Goal: Task Accomplishment & Management: Manage account settings

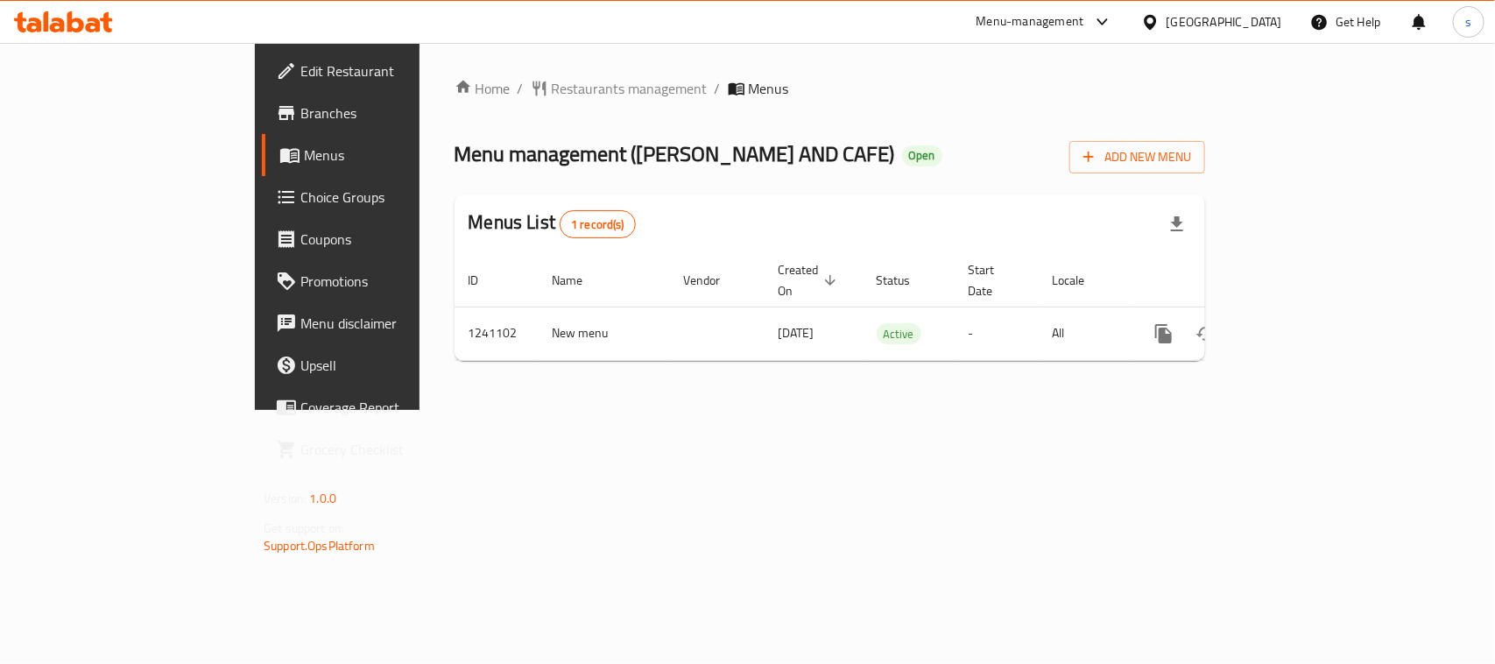
click at [1113, 20] on icon at bounding box center [1102, 21] width 21 height 21
click at [1035, 163] on div "Restaurant-Management" at bounding box center [1010, 153] width 138 height 19
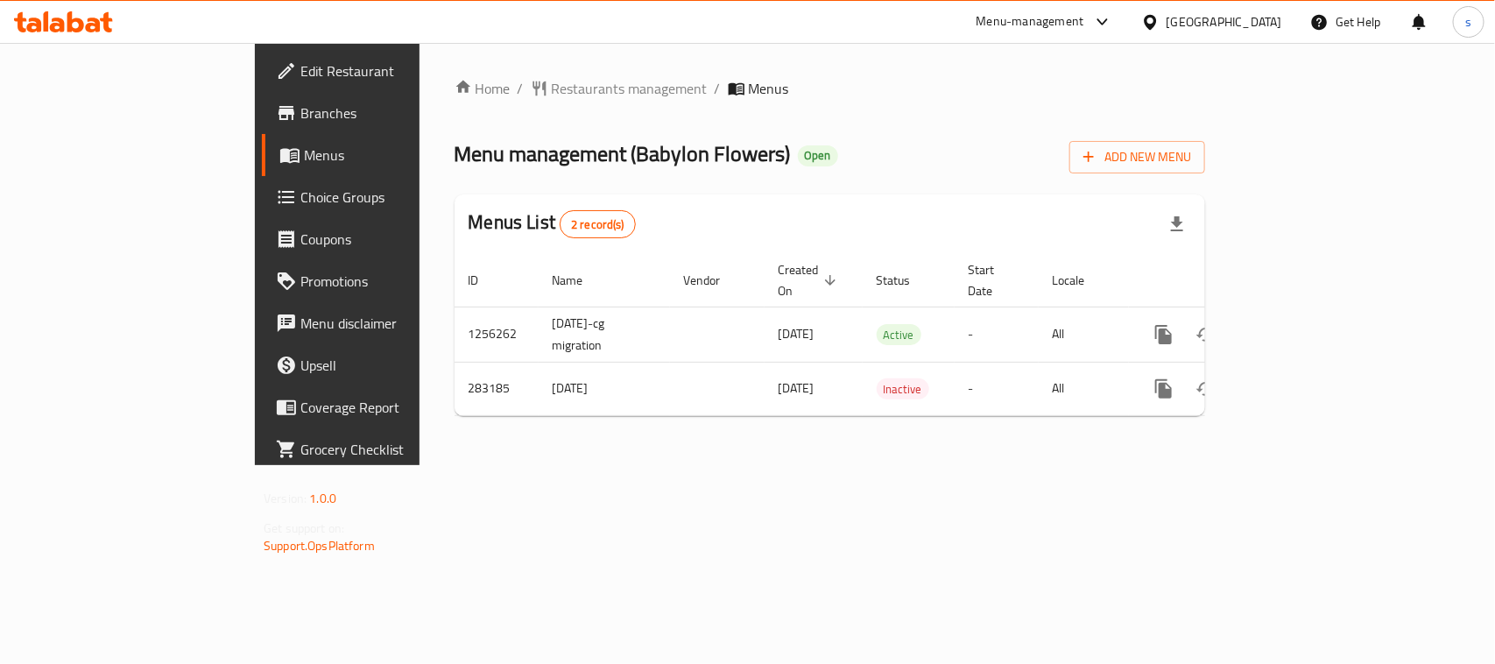
click at [1156, 18] on icon at bounding box center [1150, 21] width 12 height 15
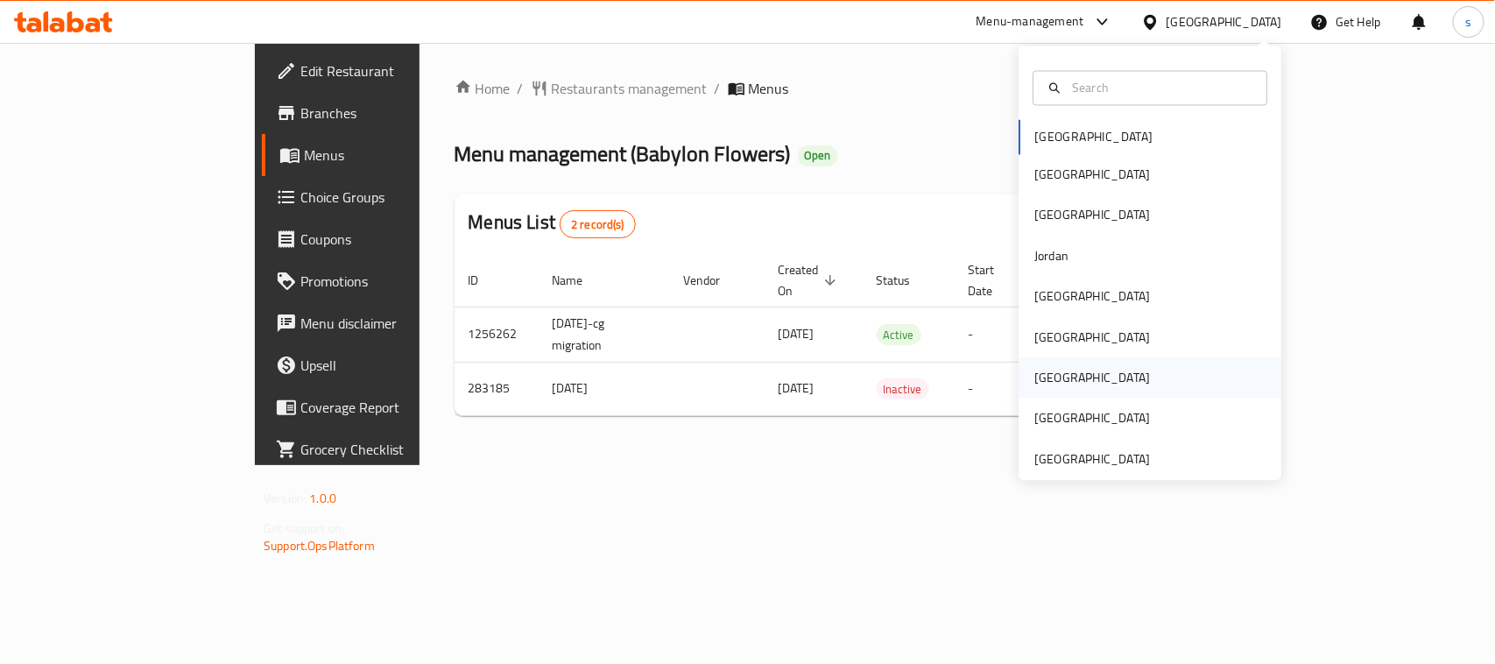
click at [1042, 377] on div "Qatar" at bounding box center [1092, 378] width 116 height 19
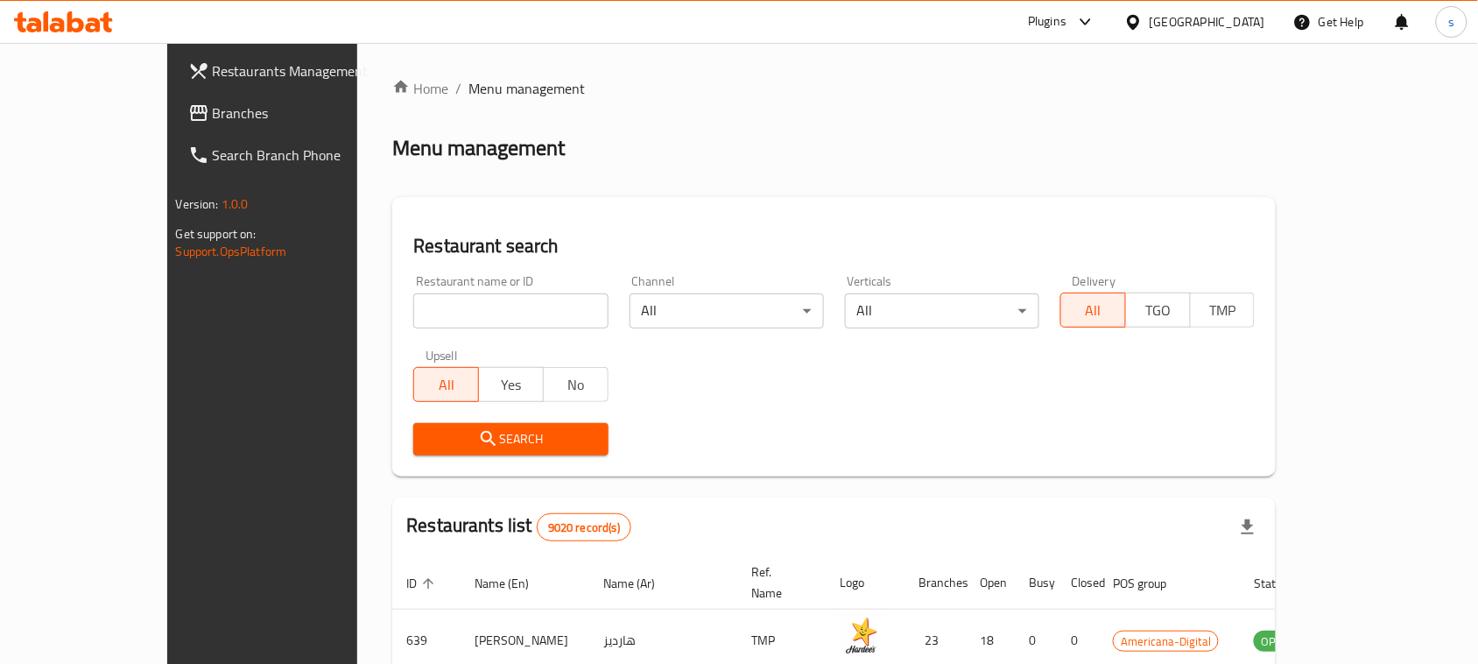
click at [213, 110] on span "Branches" at bounding box center [306, 112] width 187 height 21
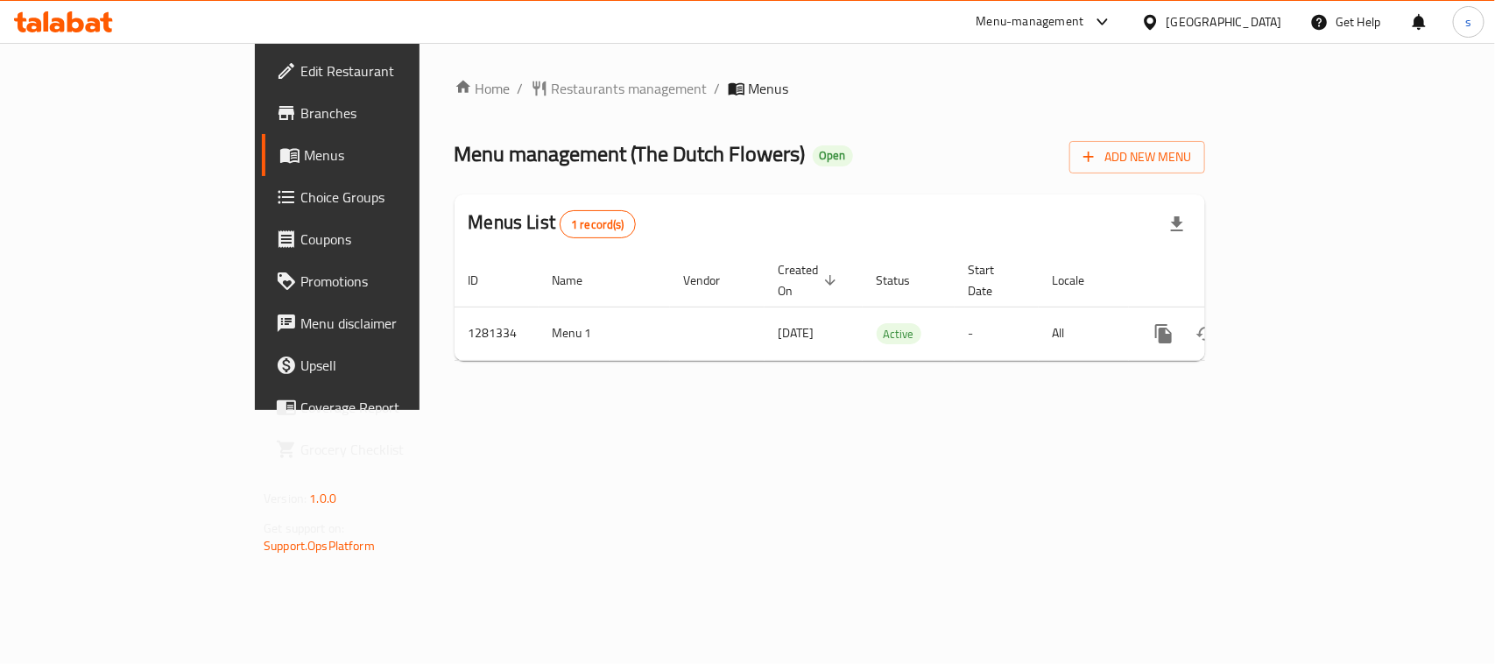
click at [1156, 18] on icon at bounding box center [1150, 21] width 12 height 15
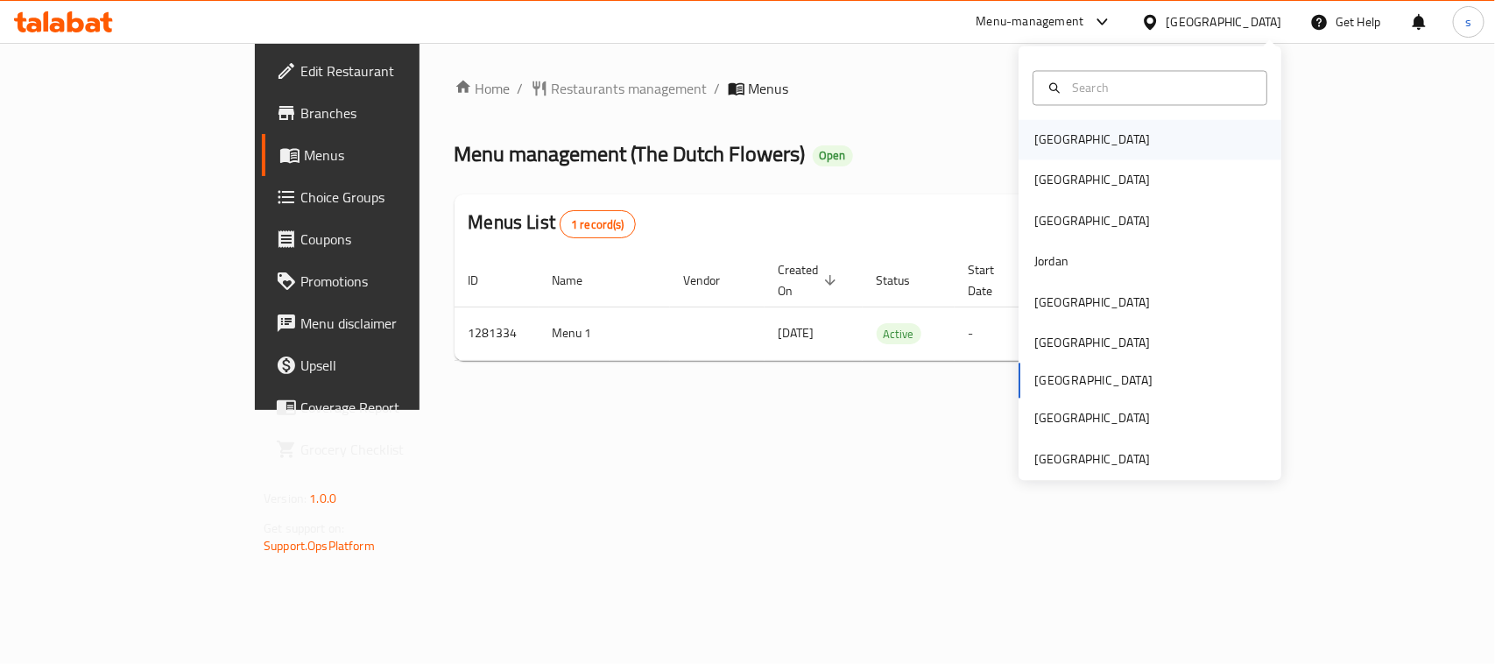
click at [1058, 145] on div "[GEOGRAPHIC_DATA]" at bounding box center [1092, 139] width 116 height 19
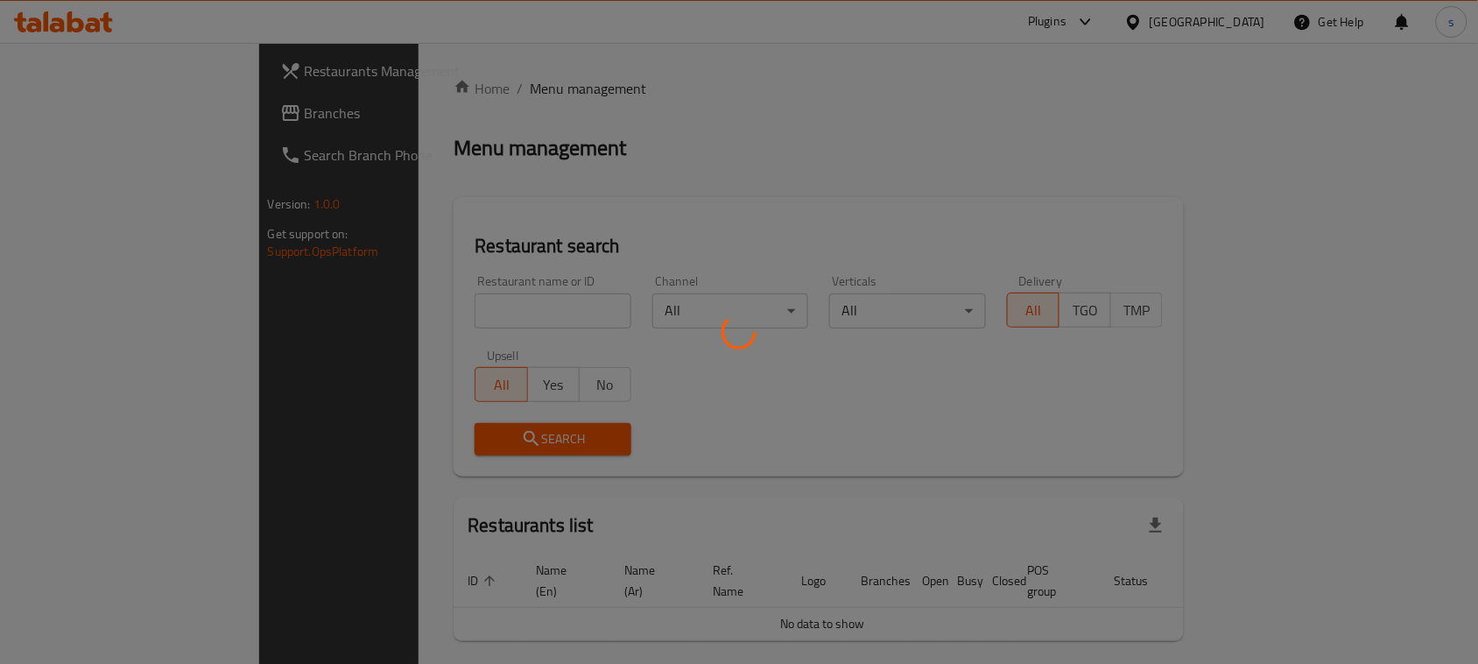
click at [75, 114] on div at bounding box center [739, 332] width 1478 height 664
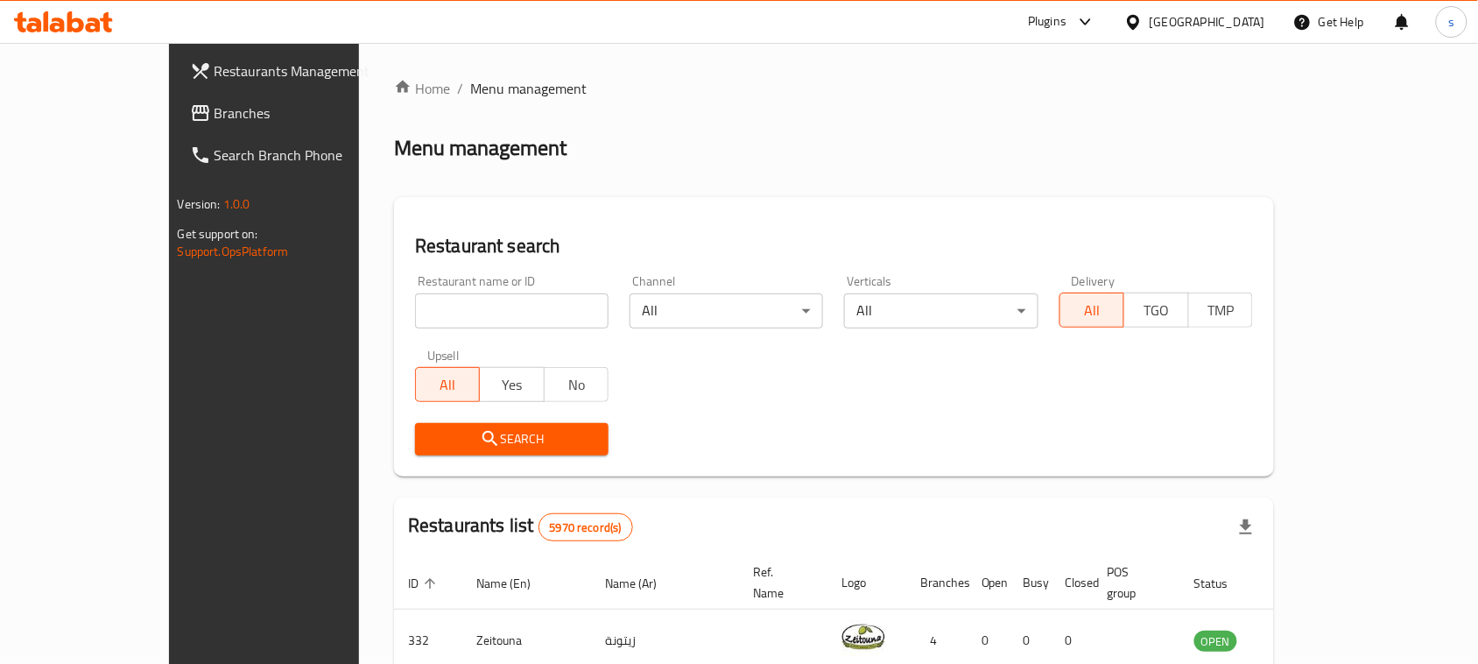
click at [81, 114] on div at bounding box center [739, 332] width 1478 height 664
click at [215, 114] on span "Branches" at bounding box center [308, 112] width 187 height 21
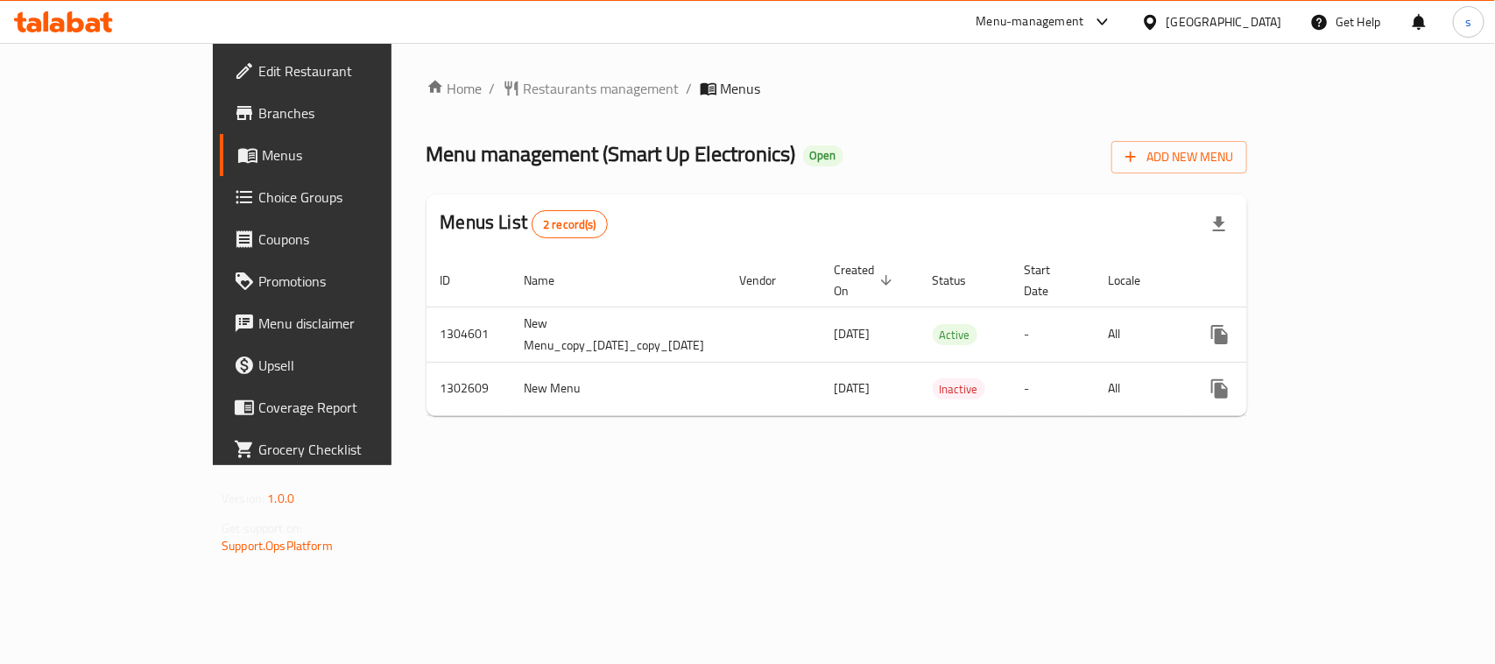
click at [1156, 16] on icon at bounding box center [1150, 21] width 12 height 15
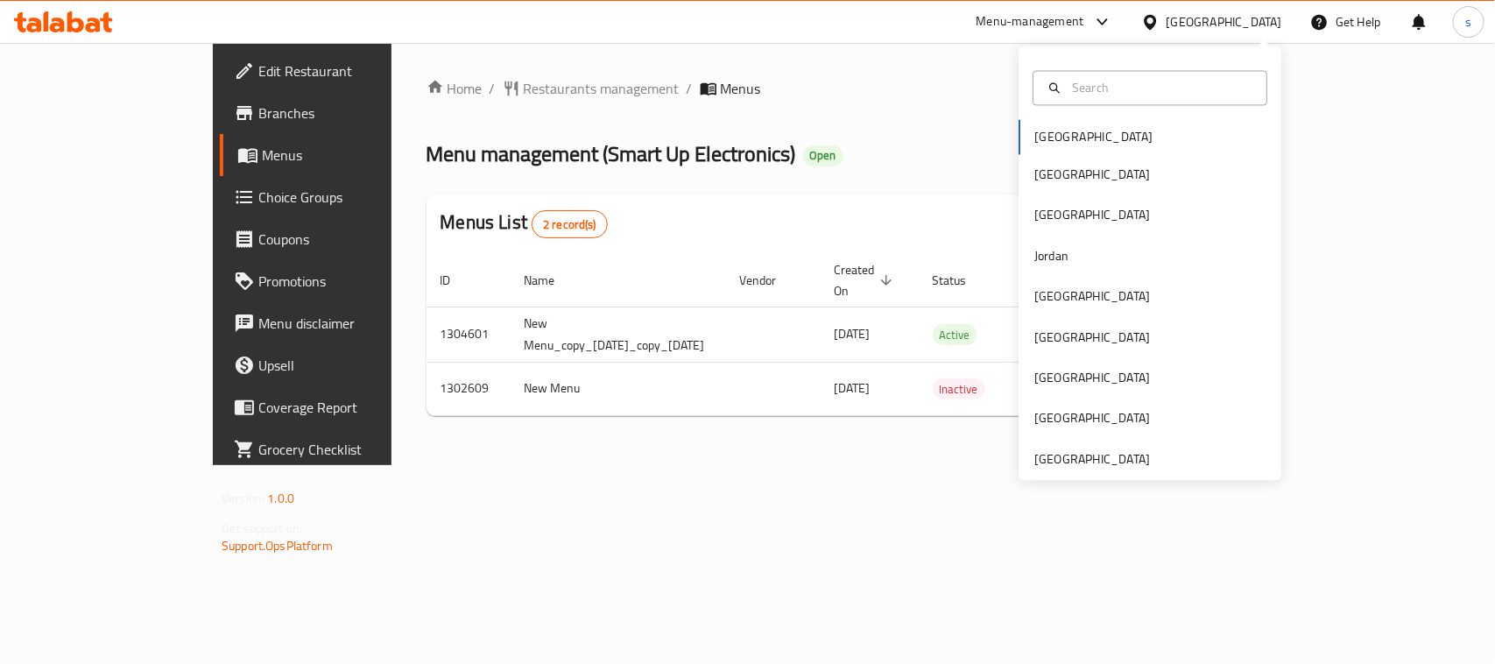
click at [1078, 98] on div at bounding box center [1150, 88] width 235 height 35
click at [1083, 90] on input "text" at bounding box center [1160, 87] width 191 height 19
click at [1036, 291] on div "[GEOGRAPHIC_DATA]" at bounding box center [1092, 296] width 116 height 19
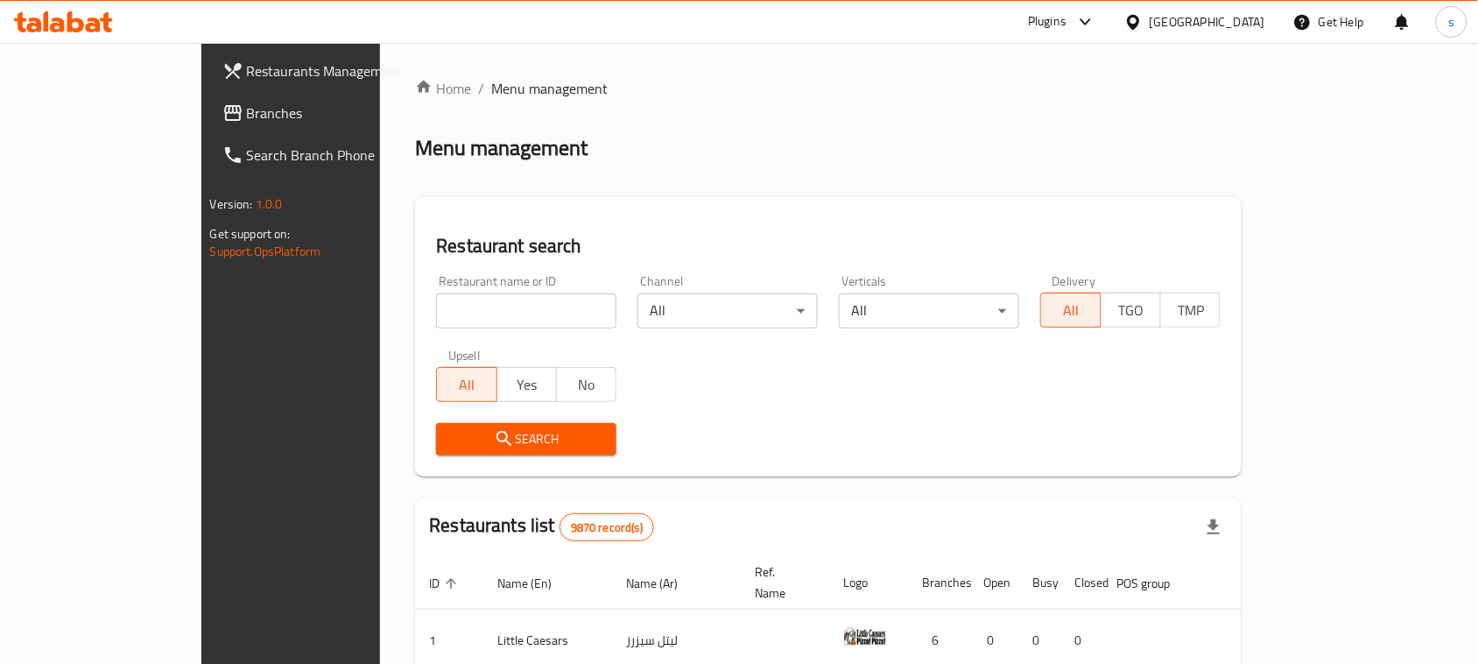
click at [247, 121] on span "Branches" at bounding box center [340, 112] width 187 height 21
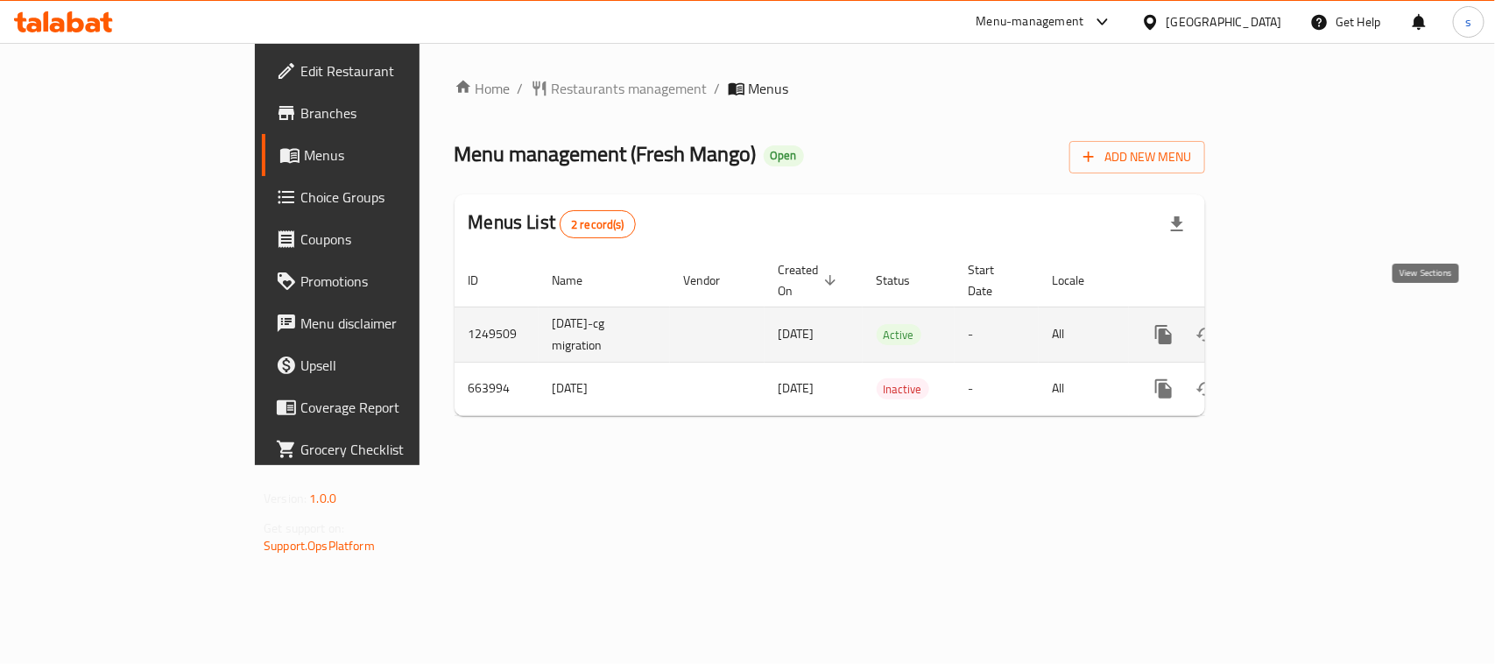
click at [1298, 327] on icon "enhanced table" at bounding box center [1290, 335] width 16 height 16
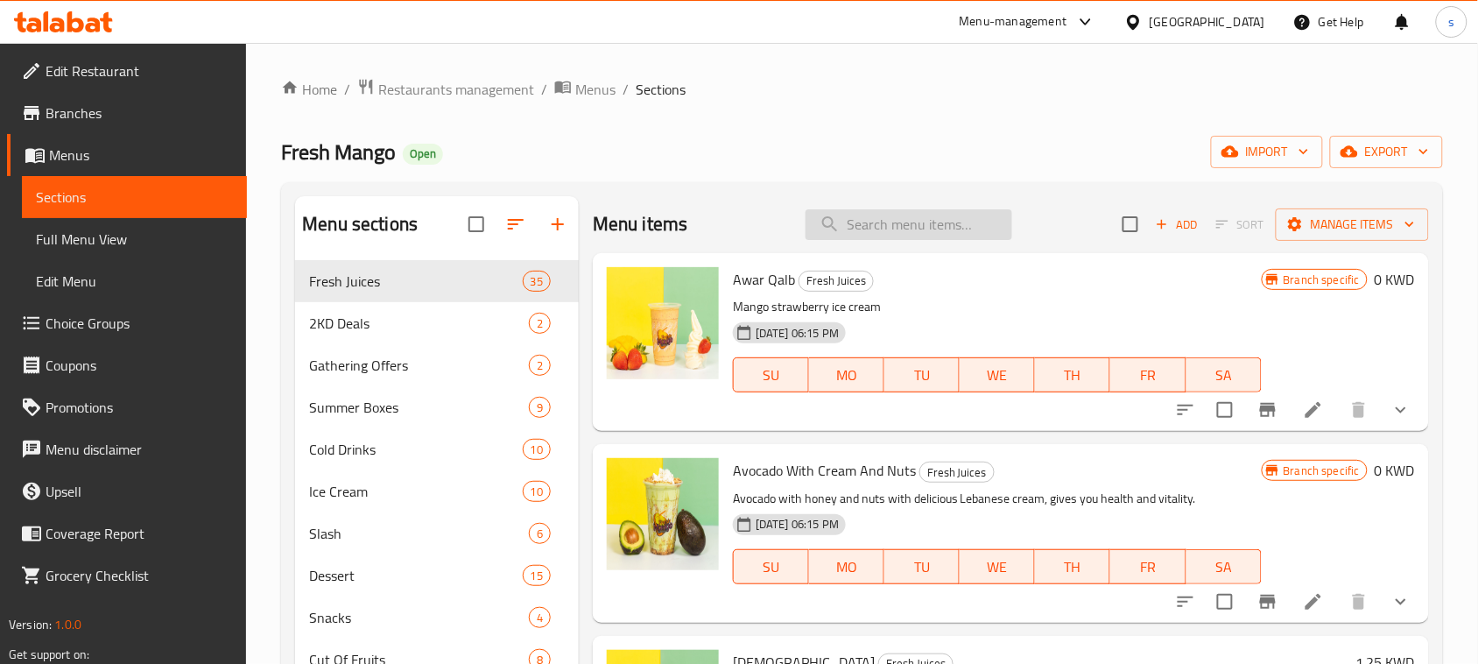
click at [864, 228] on input "search" at bounding box center [909, 224] width 207 height 31
paste input "Family Meal 2"
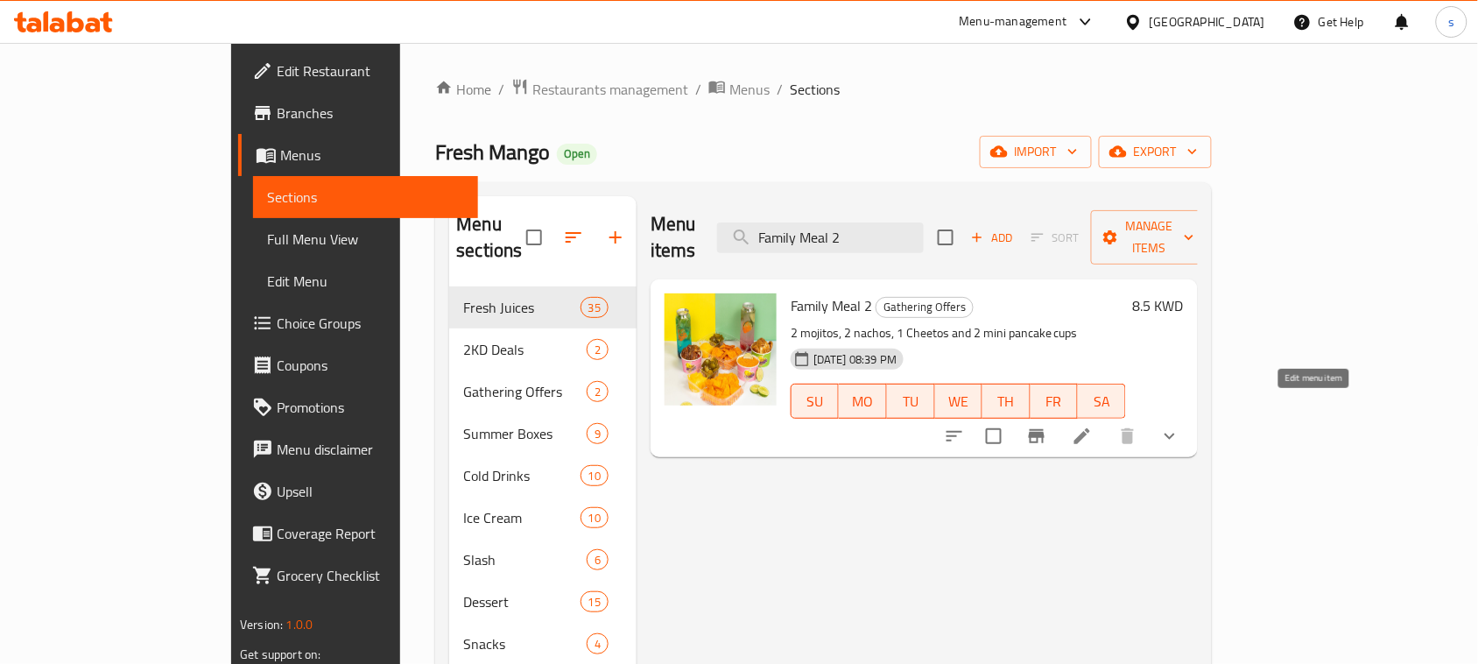
type input "Family Meal 2"
click at [1093, 426] on icon at bounding box center [1082, 436] width 21 height 21
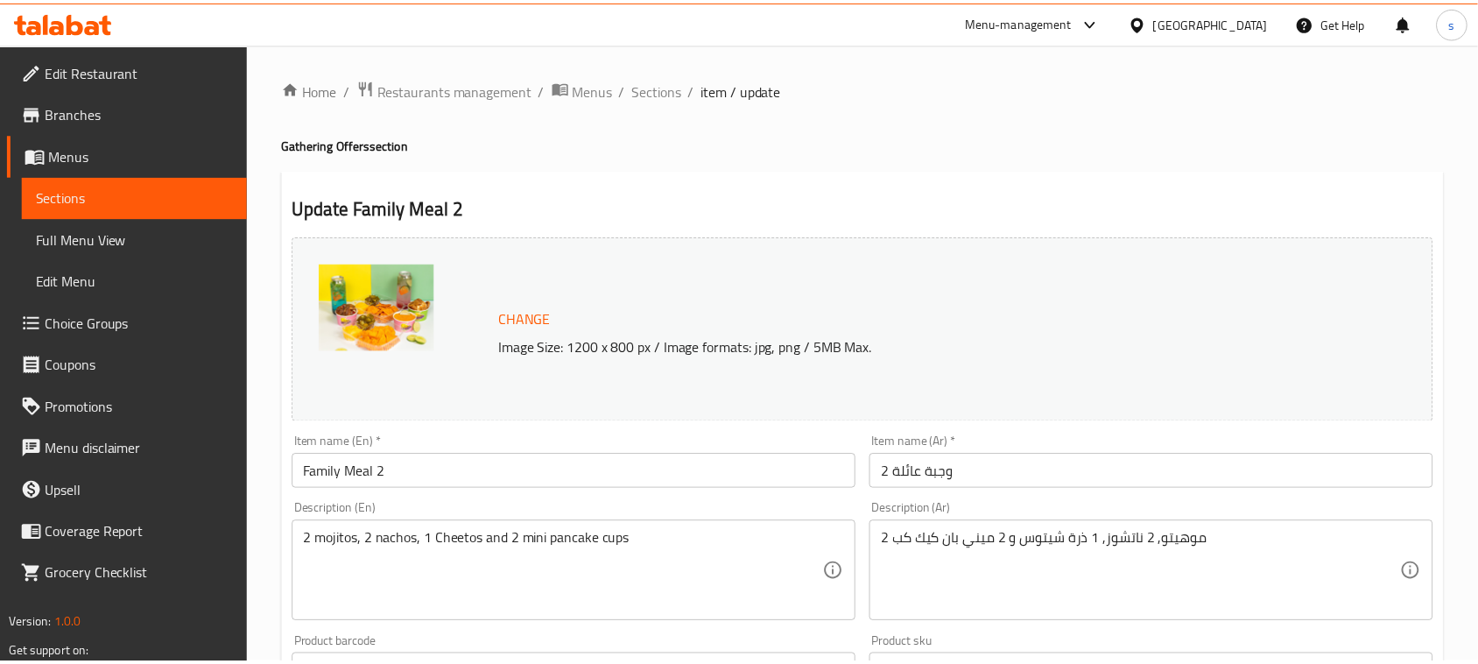
scroll to position [843, 0]
